Goal: Information Seeking & Learning: Learn about a topic

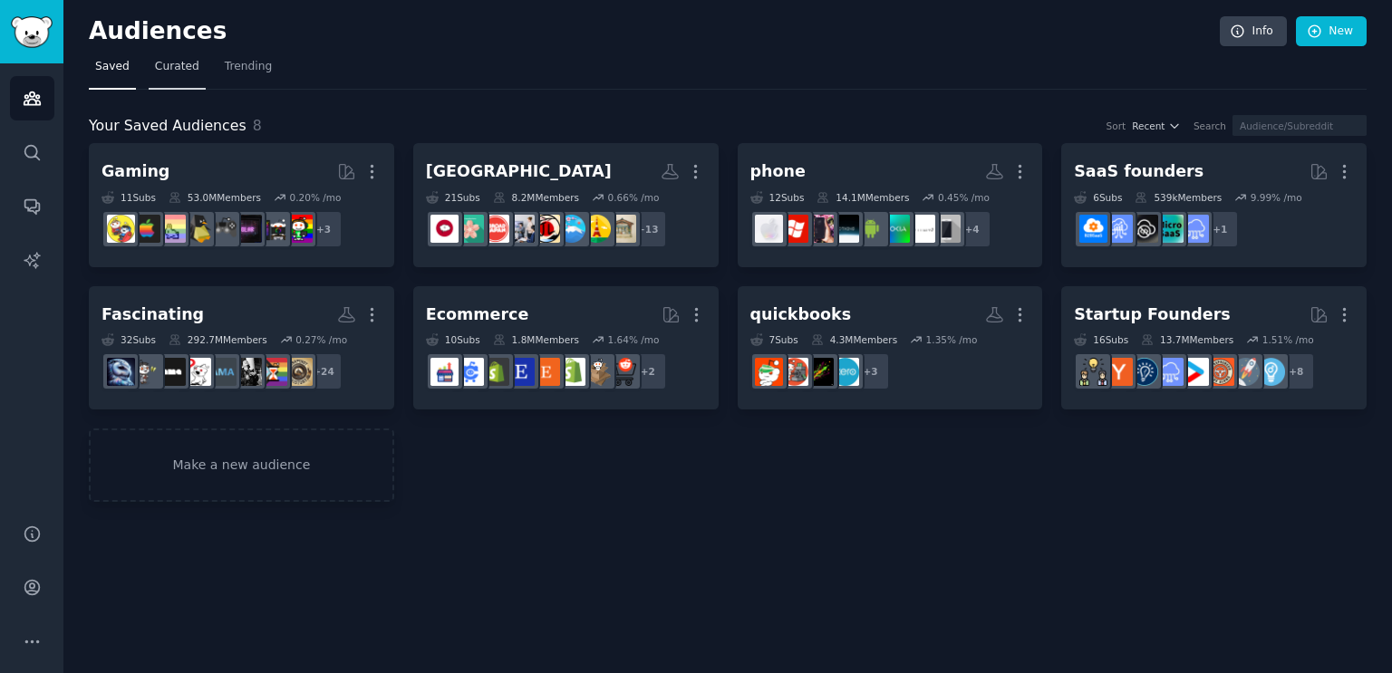
click at [155, 72] on span "Curated" at bounding box center [177, 67] width 44 height 16
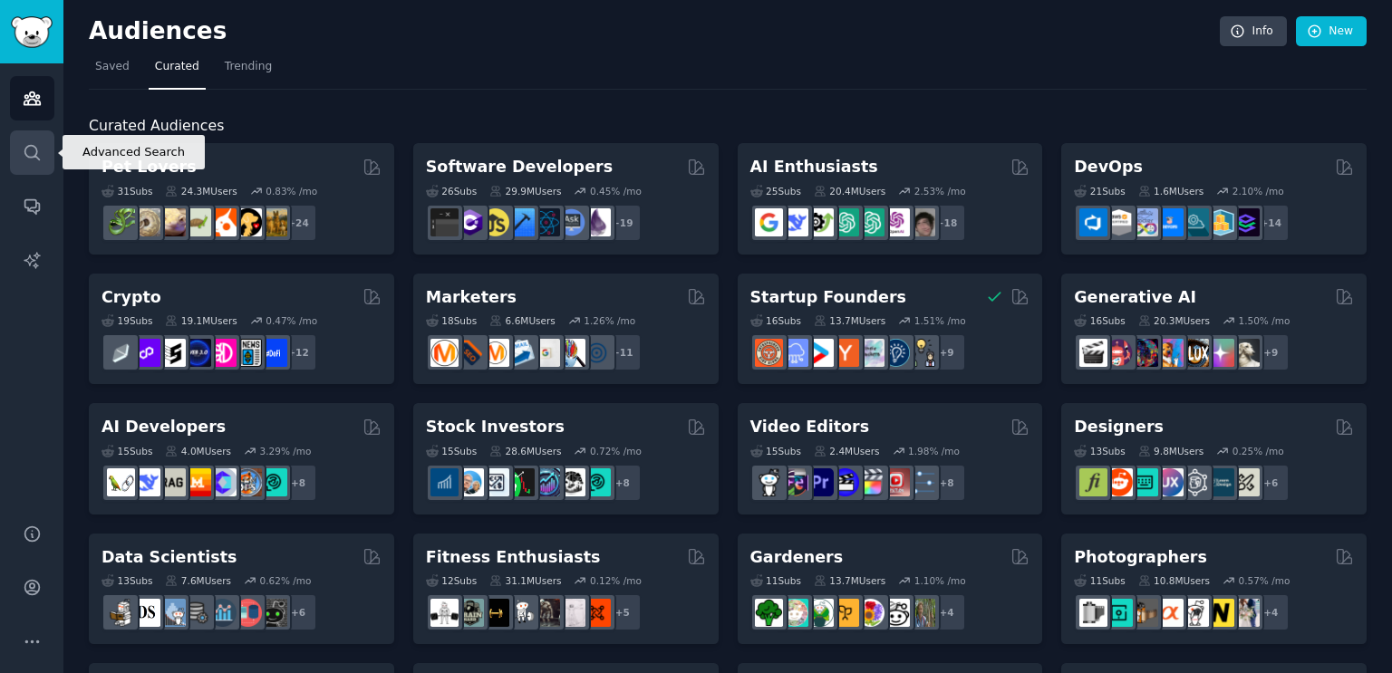
click at [31, 148] on icon "Sidebar" at bounding box center [32, 152] width 19 height 19
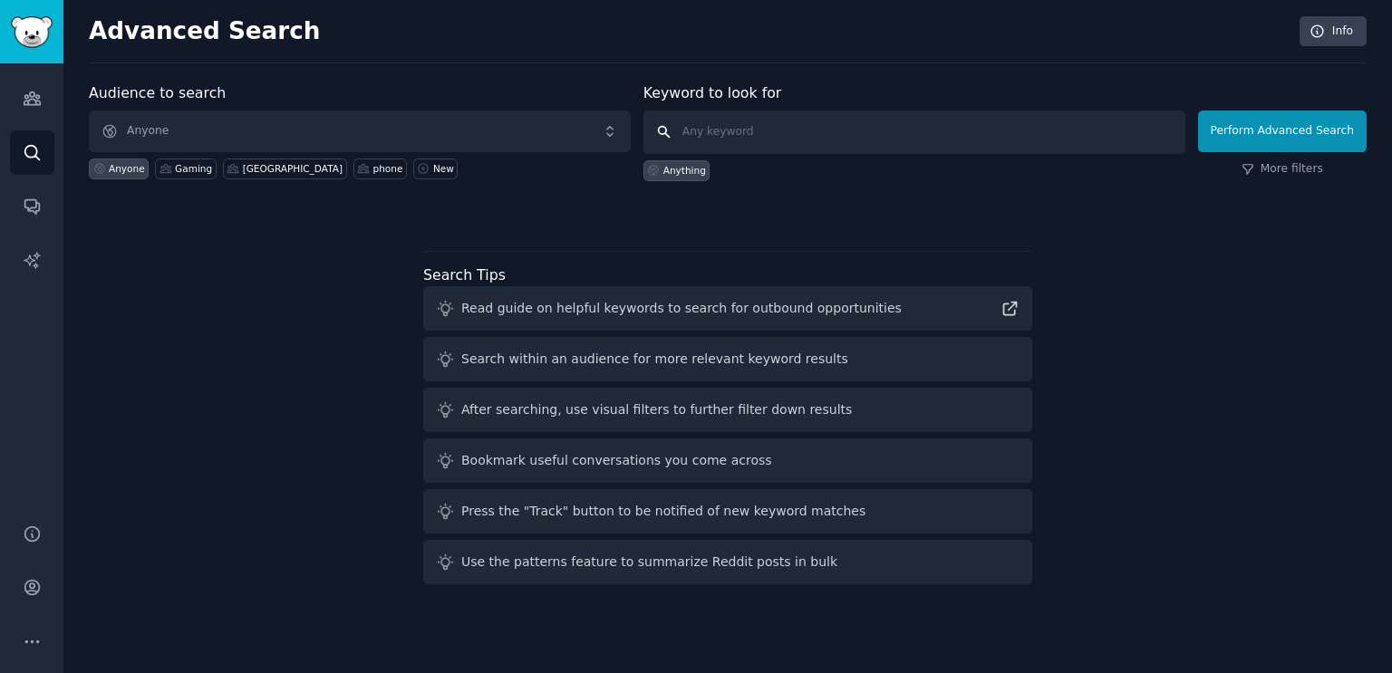
click at [768, 140] on input "text" at bounding box center [914, 132] width 542 height 43
paste input "chest-strap heart-rate monitors"
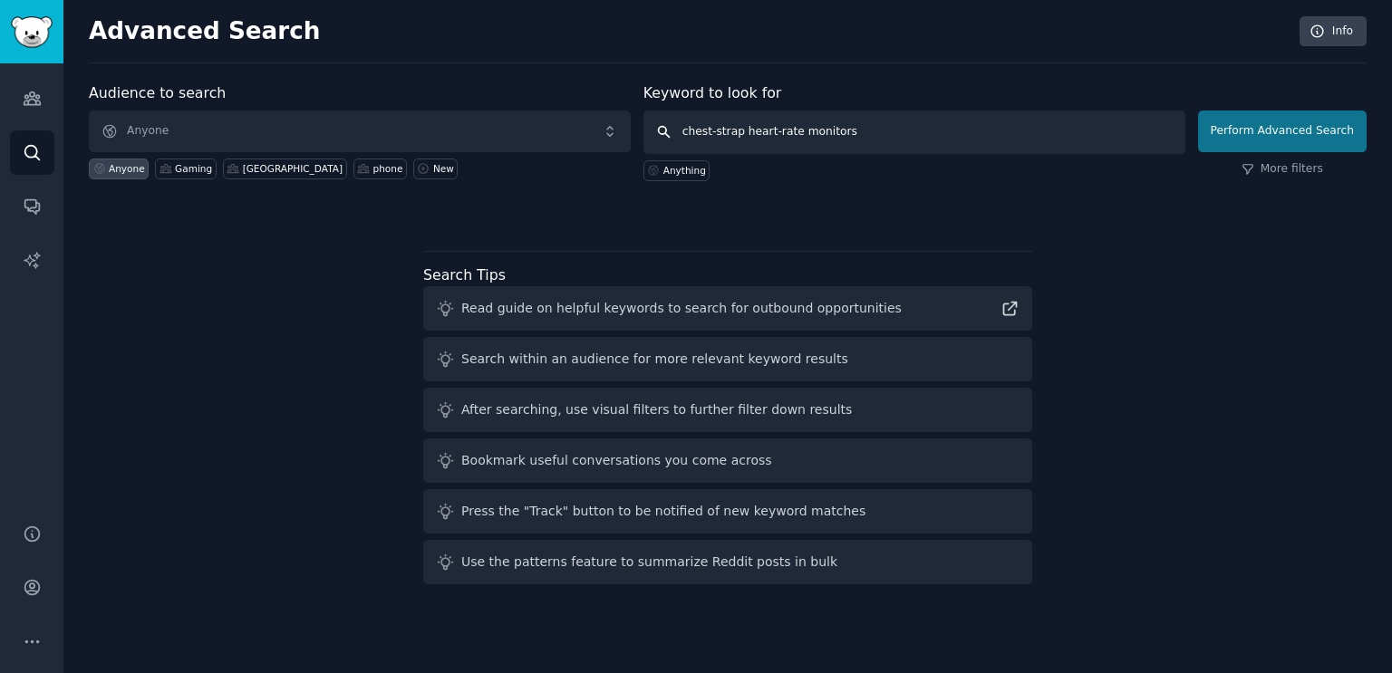
type input "chest-strap heart-rate monitors"
click at [1307, 137] on button "Perform Advanced Search" at bounding box center [1282, 132] width 169 height 42
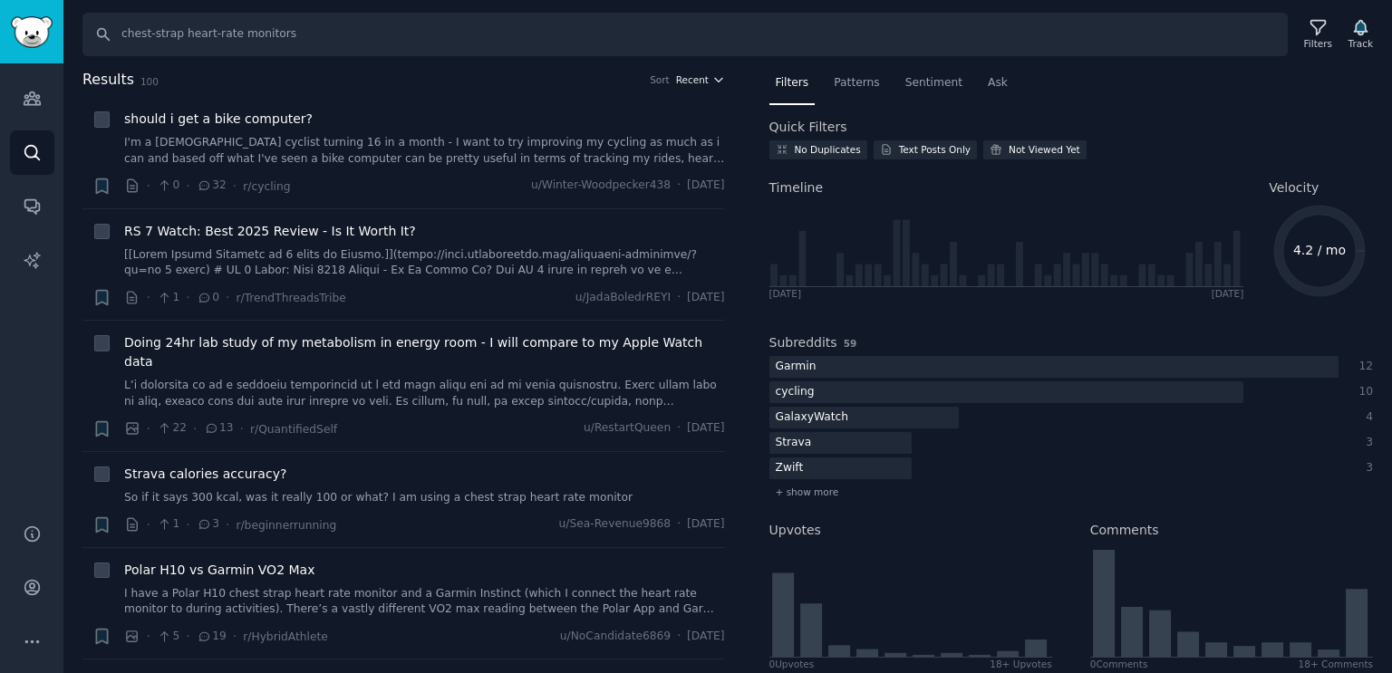
click at [712, 75] on icon "button" at bounding box center [718, 79] width 13 height 13
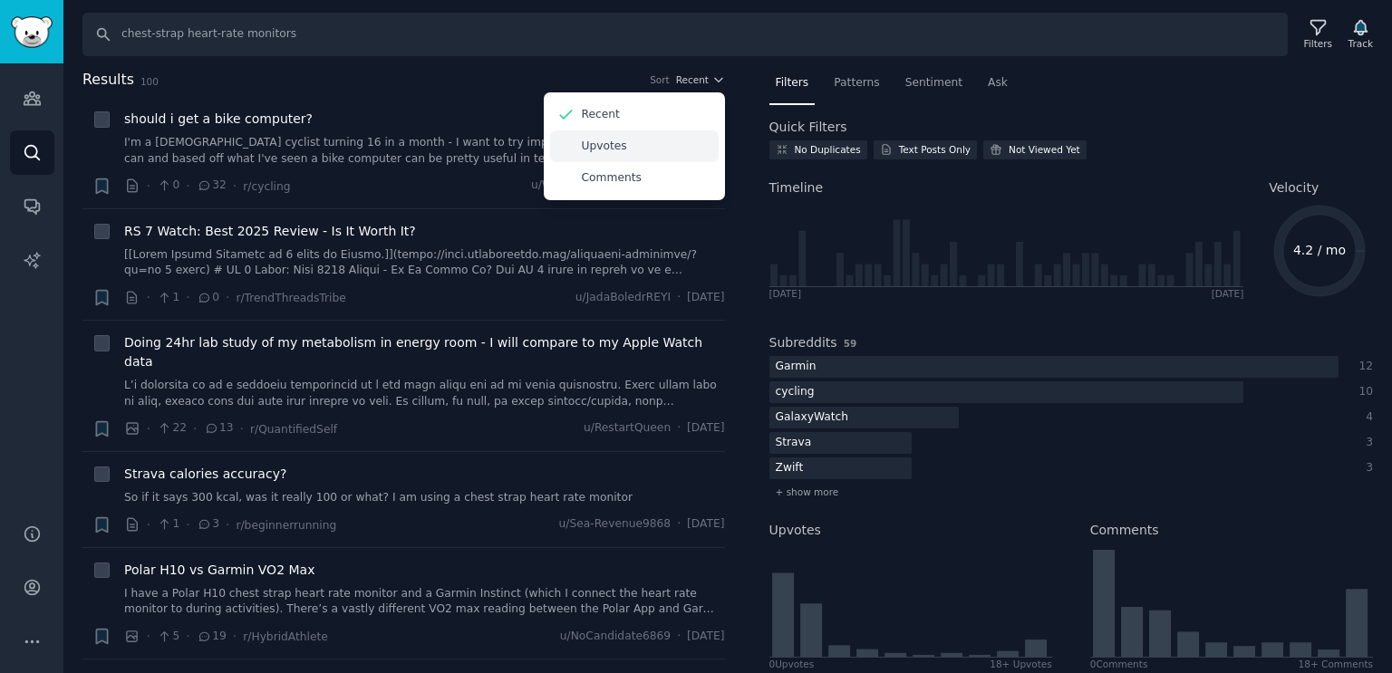
click at [619, 148] on div "Upvotes" at bounding box center [634, 146] width 169 height 32
